Goal: Check status

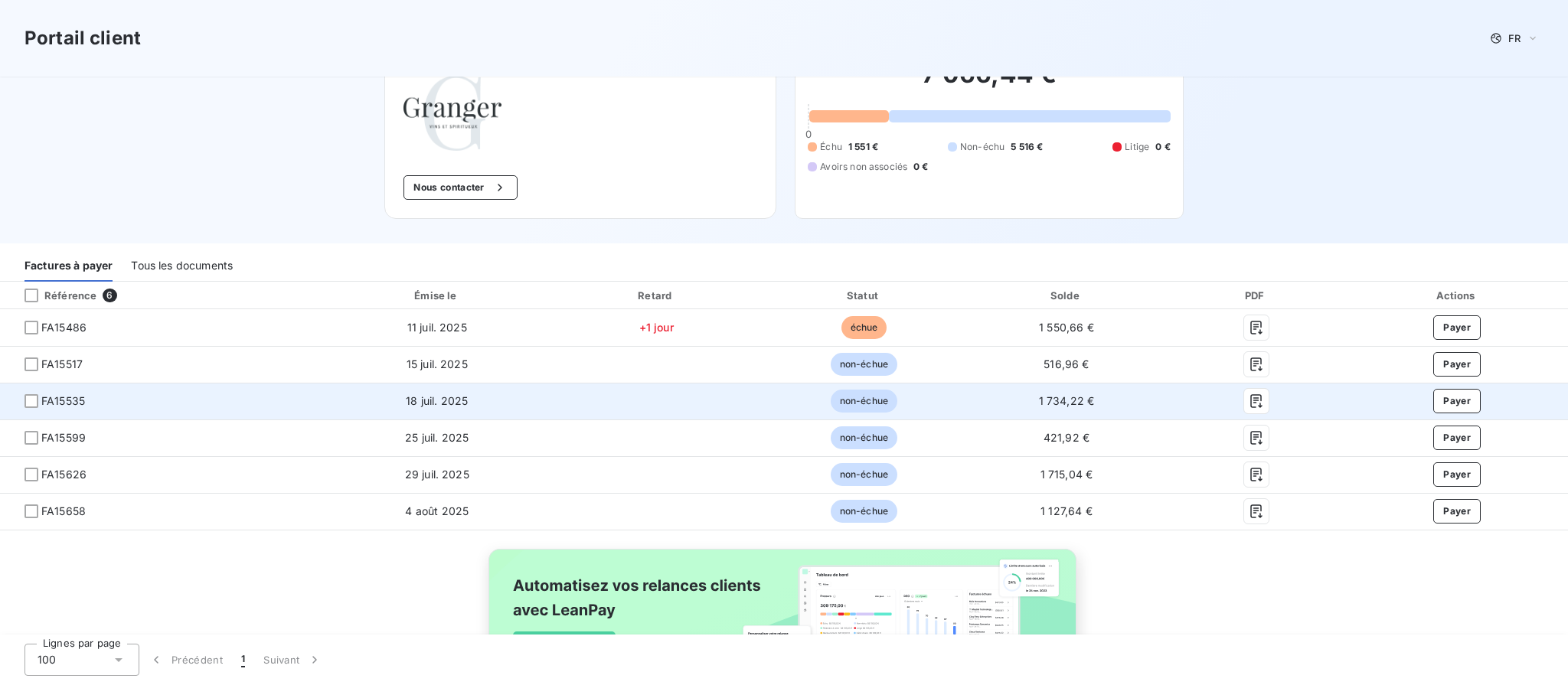
scroll to position [182, 0]
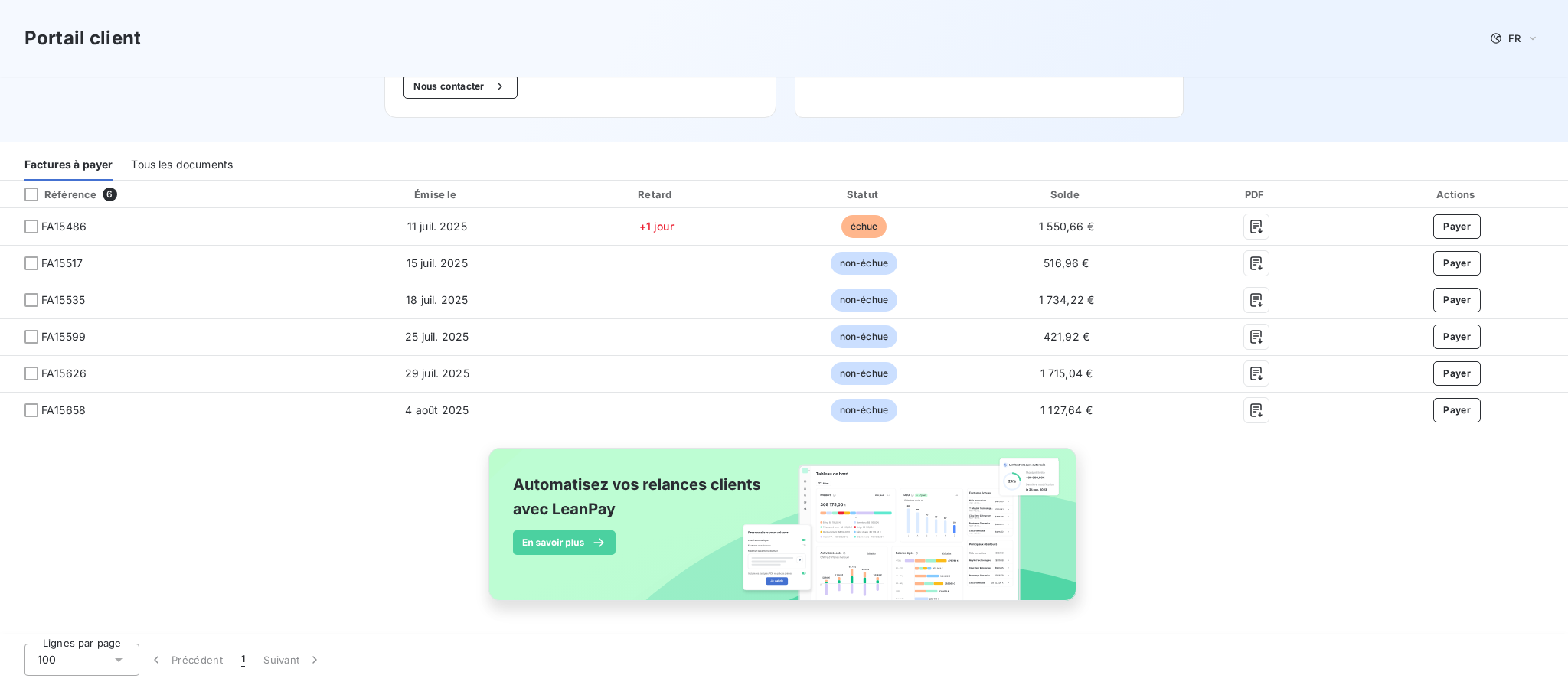
click at [112, 664] on icon at bounding box center [119, 660] width 16 height 16
click at [100, 626] on li "100" at bounding box center [81, 626] width 115 height 27
click at [224, 162] on div "Tous les documents" at bounding box center [182, 164] width 102 height 32
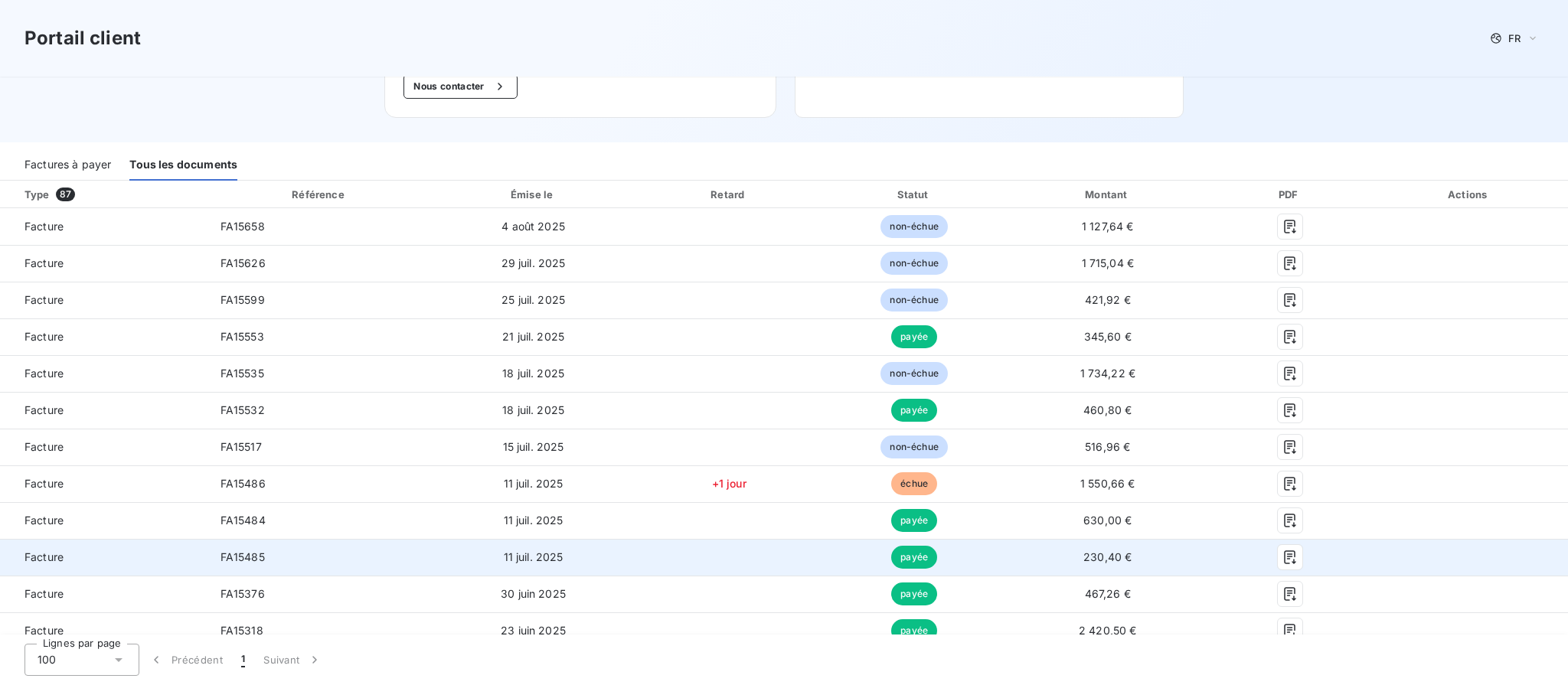
click at [453, 569] on td "11 juil. 2025" at bounding box center [533, 557] width 204 height 37
click at [1290, 566] on button "button" at bounding box center [1290, 557] width 24 height 24
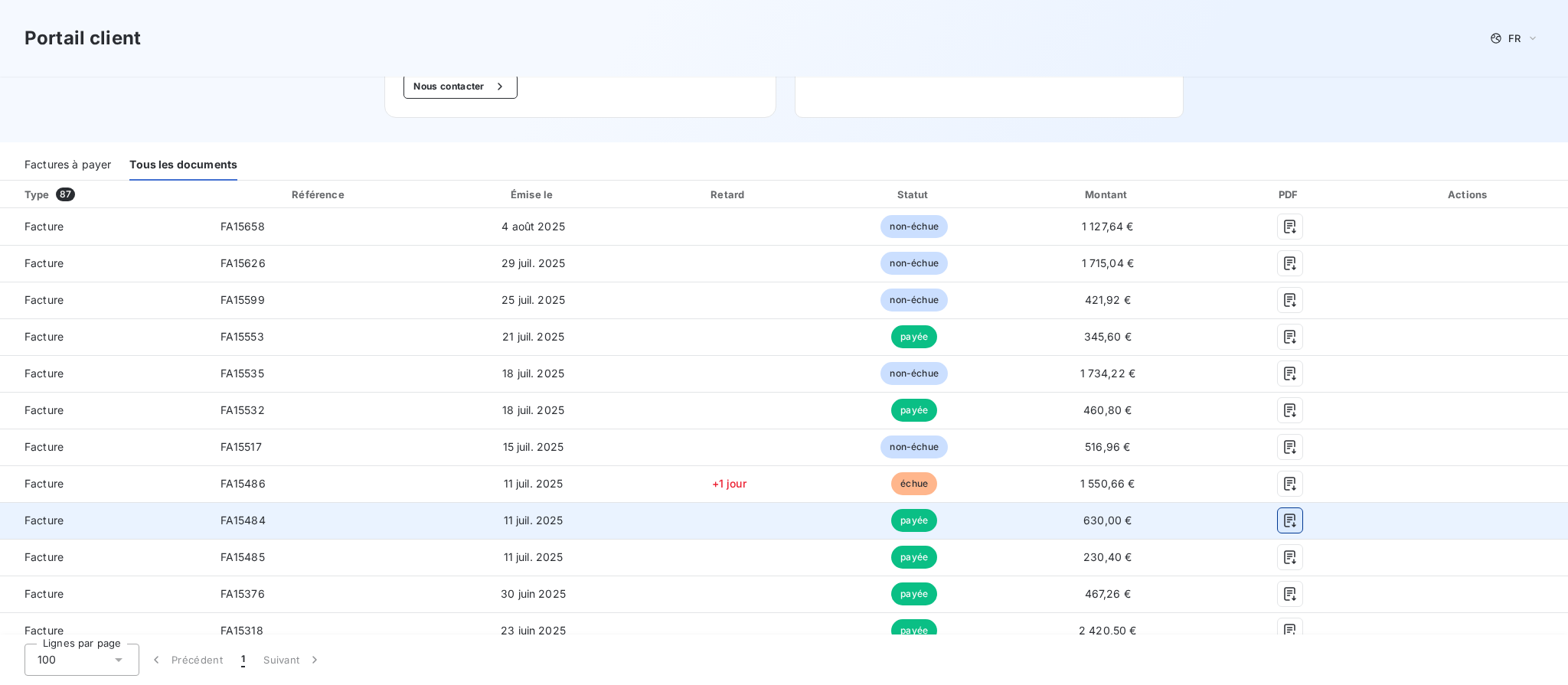
click at [1284, 524] on icon "button" at bounding box center [1290, 522] width 12 height 14
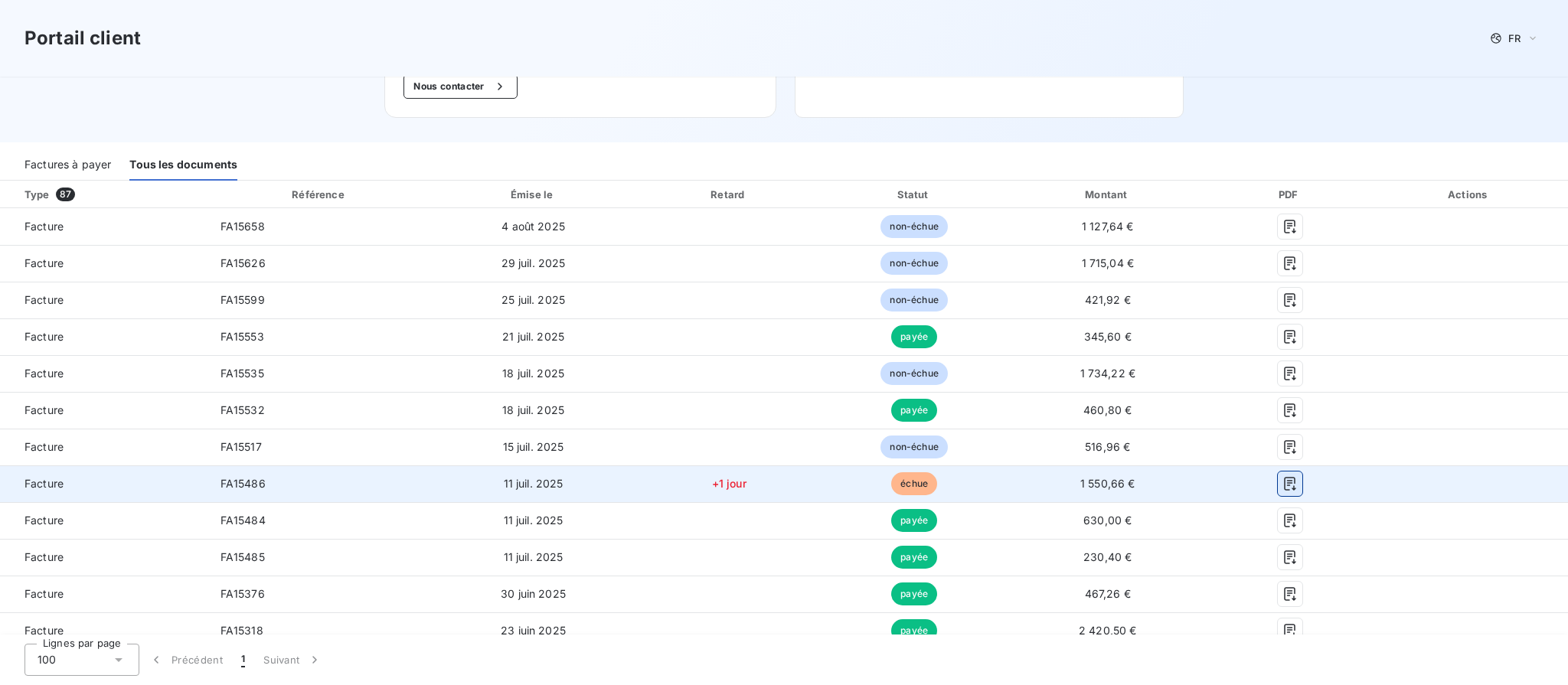
click at [1283, 480] on icon "button" at bounding box center [1291, 484] width 16 height 16
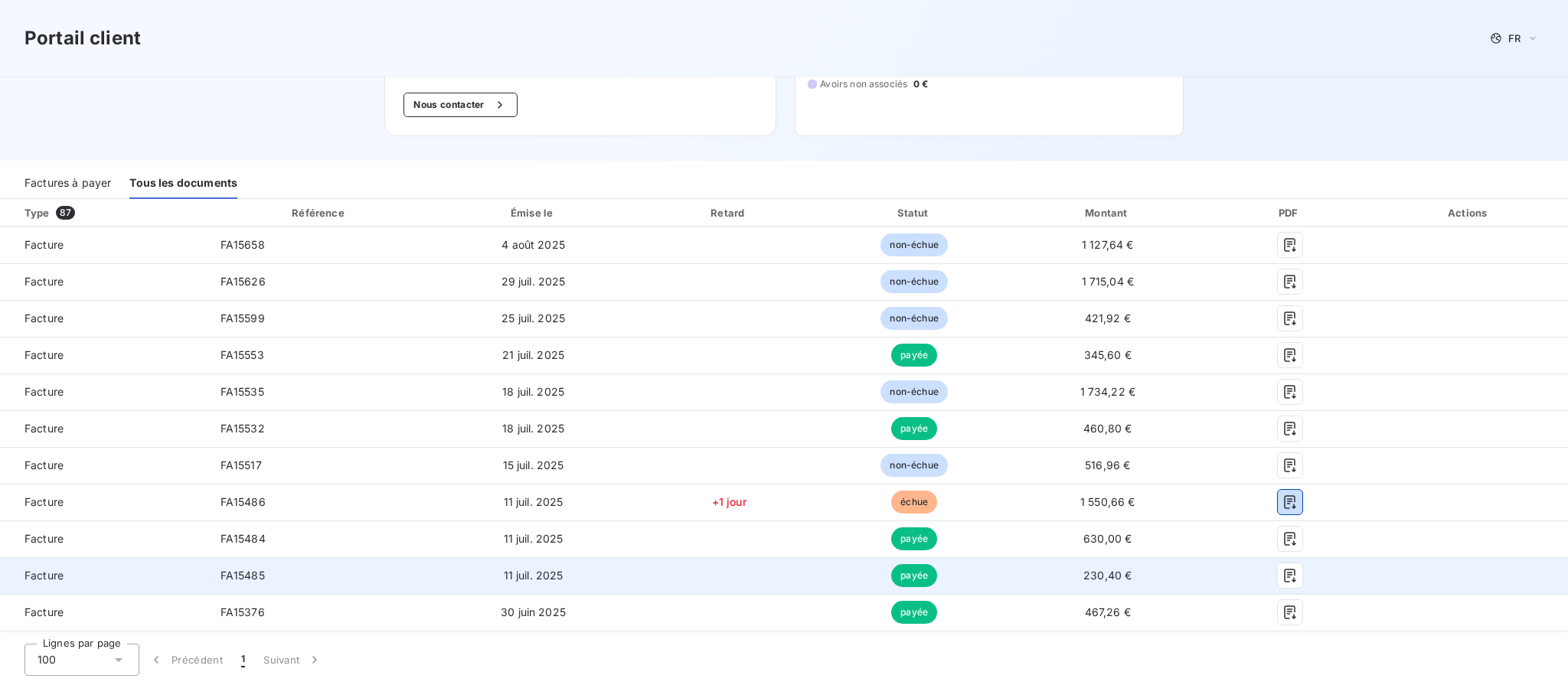
scroll to position [149, 0]
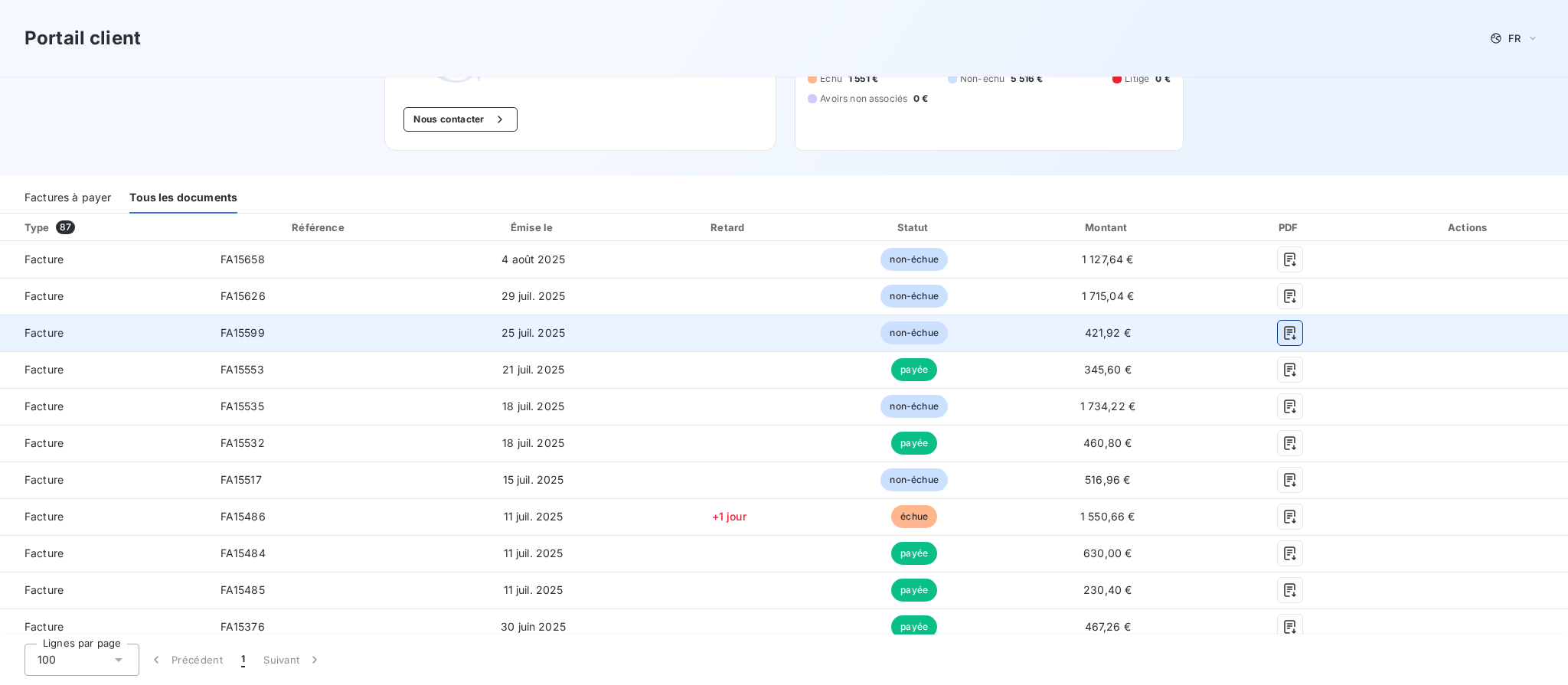
click at [1283, 334] on icon "button" at bounding box center [1291, 334] width 16 height 16
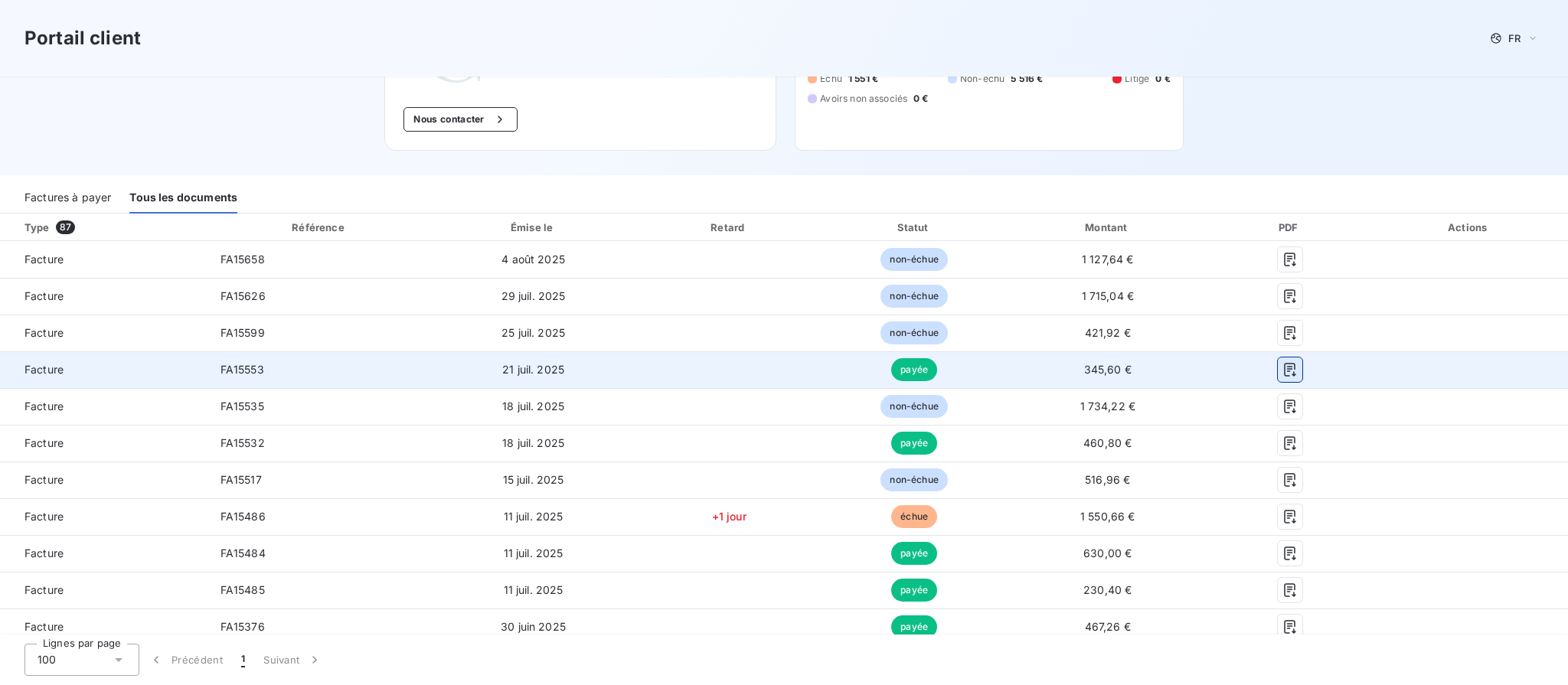
click at [1278, 369] on button "button" at bounding box center [1290, 369] width 24 height 24
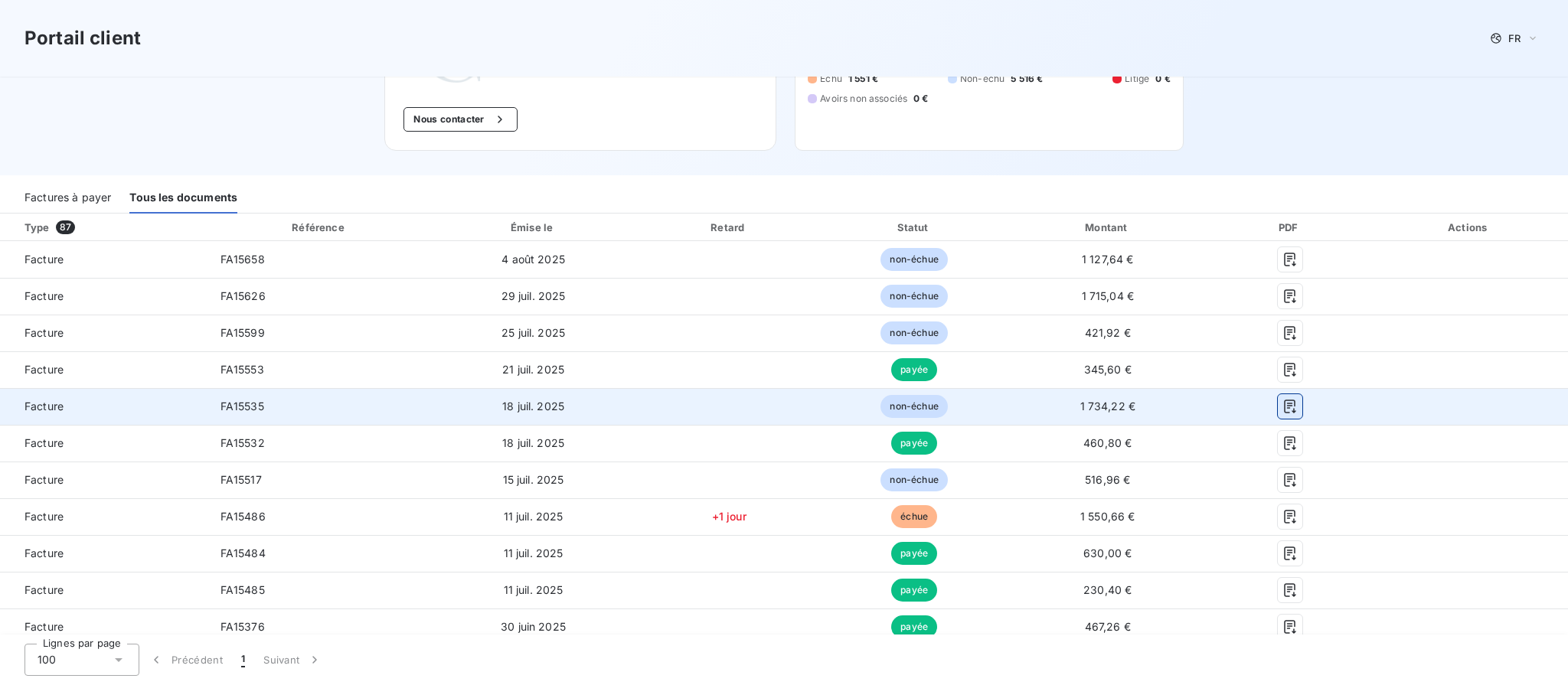
click at [1283, 413] on icon "button" at bounding box center [1291, 407] width 16 height 16
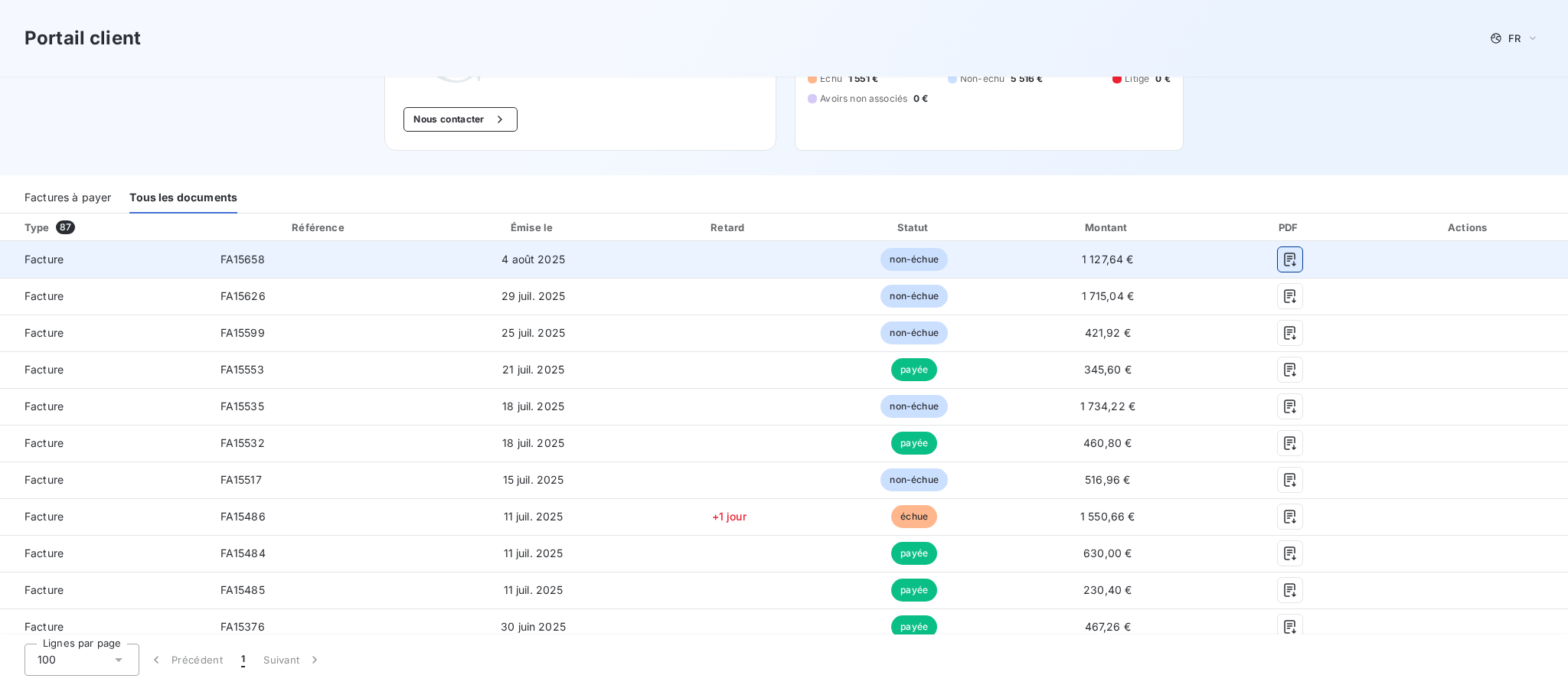
click at [1284, 262] on icon "button" at bounding box center [1290, 259] width 12 height 14
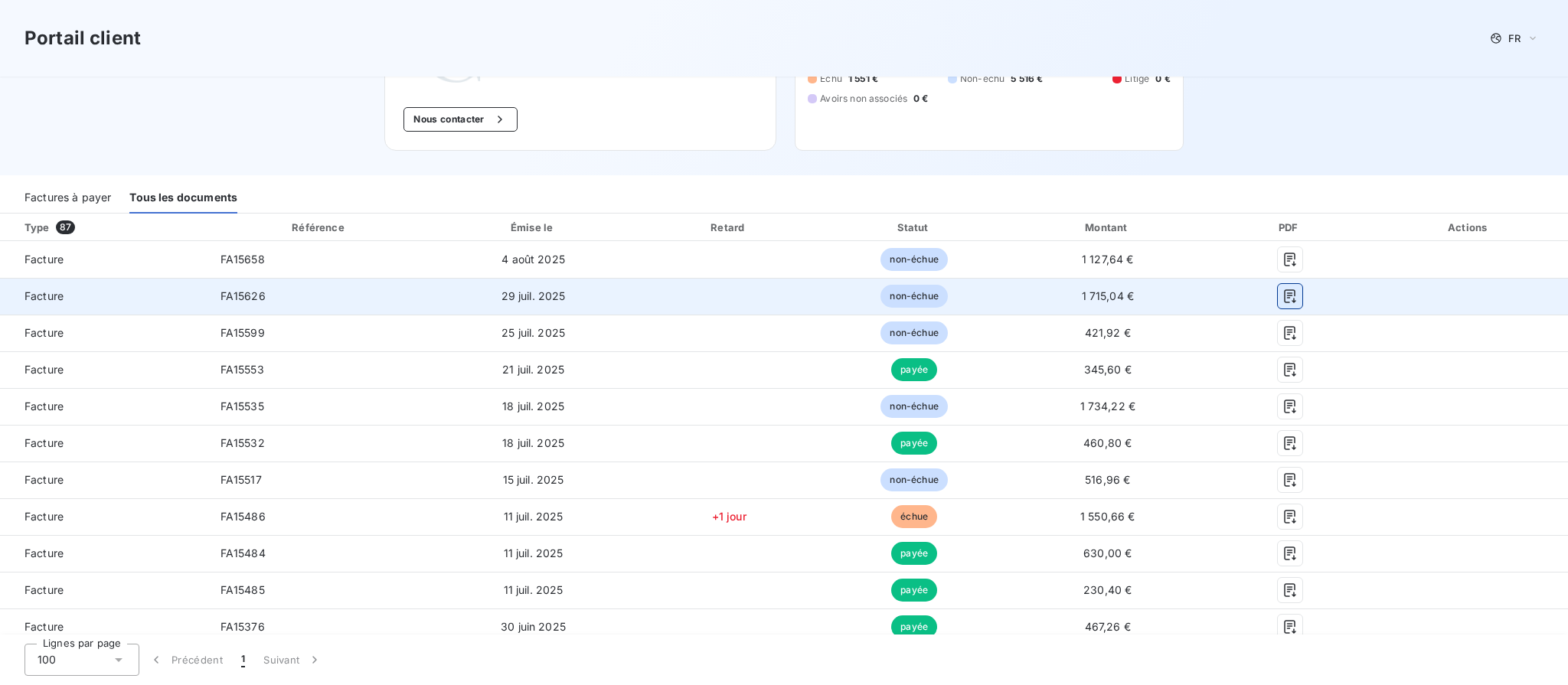
click at [1284, 301] on icon "button" at bounding box center [1290, 297] width 12 height 14
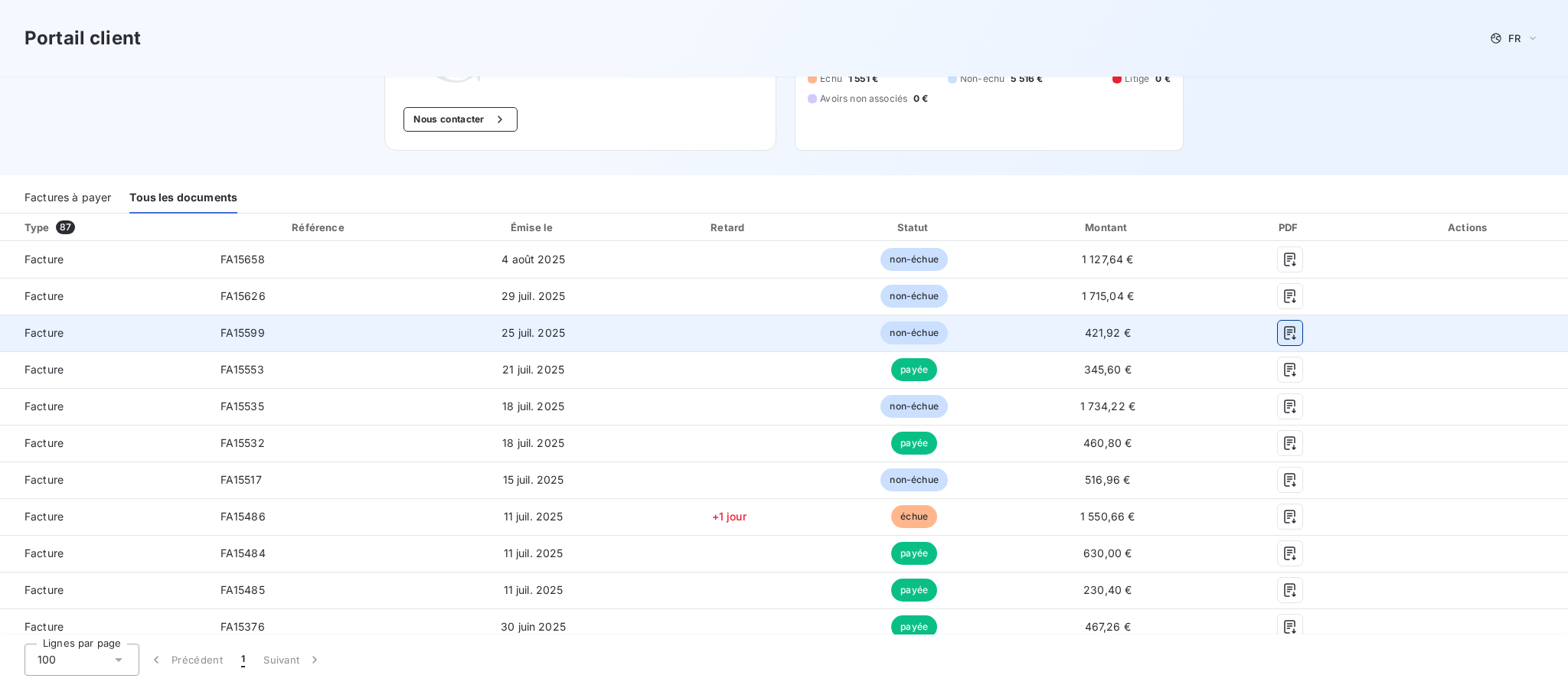
click at [1283, 334] on icon "button" at bounding box center [1291, 334] width 16 height 16
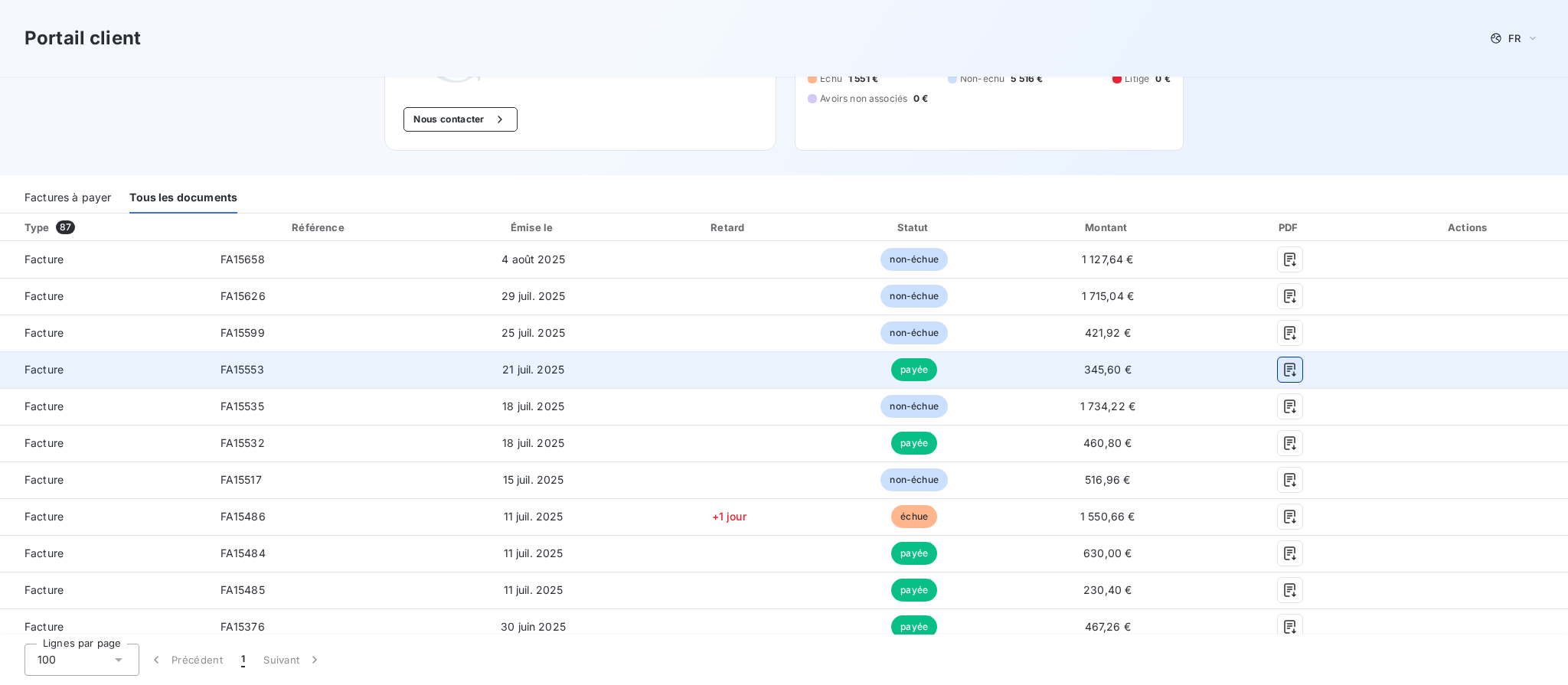
click at [1283, 374] on icon "button" at bounding box center [1291, 370] width 16 height 16
